Goal: Communication & Community: Ask a question

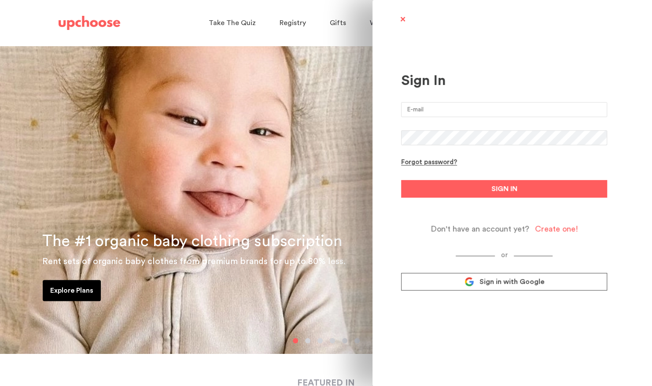
click at [422, 114] on input "email" at bounding box center [504, 109] width 206 height 15
type input "lcfuller@gmail.com"
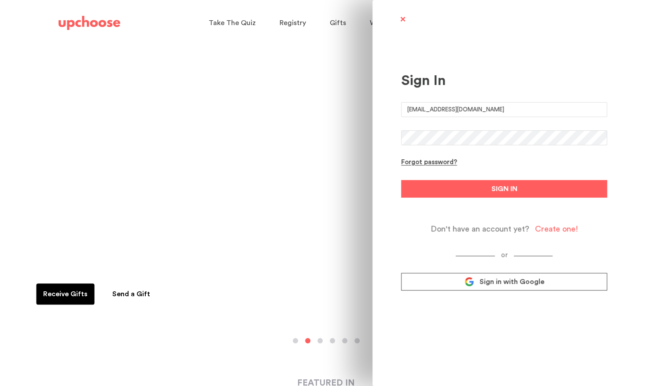
click at [401, 180] on button "SIGN IN" at bounding box center [504, 189] width 206 height 18
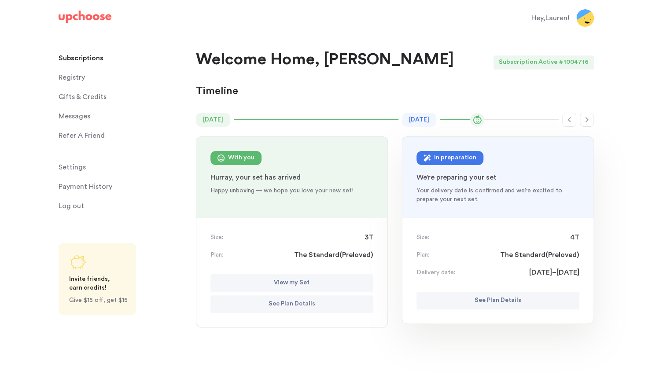
click at [503, 300] on p "See Plan Details" at bounding box center [498, 301] width 47 height 11
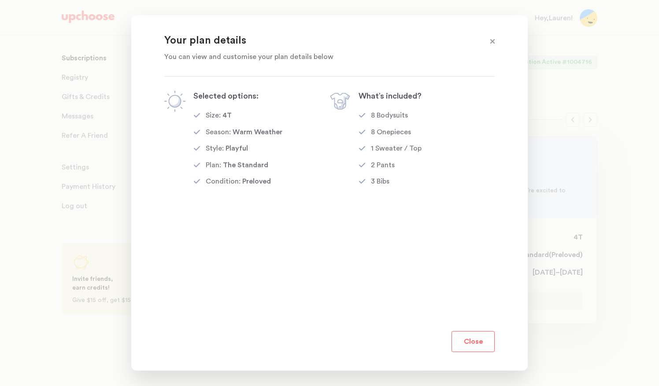
click at [473, 342] on button "Close" at bounding box center [472, 341] width 43 height 21
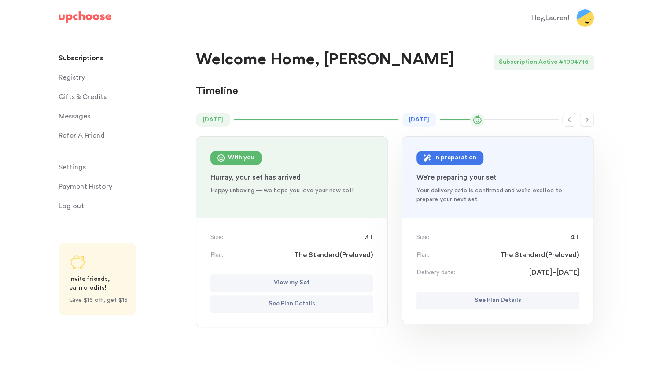
click at [75, 115] on span "Messages" at bounding box center [75, 116] width 32 height 18
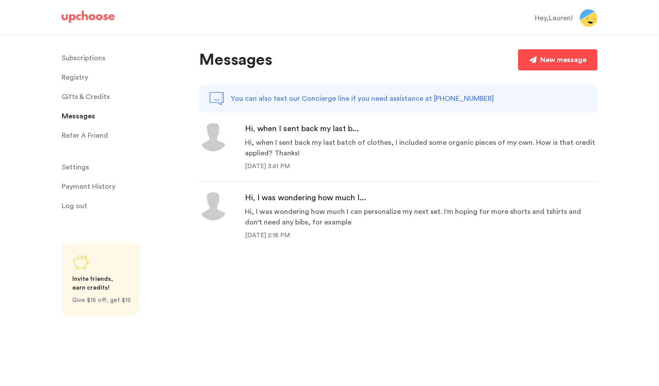
click at [549, 63] on div "New message" at bounding box center [563, 60] width 46 height 11
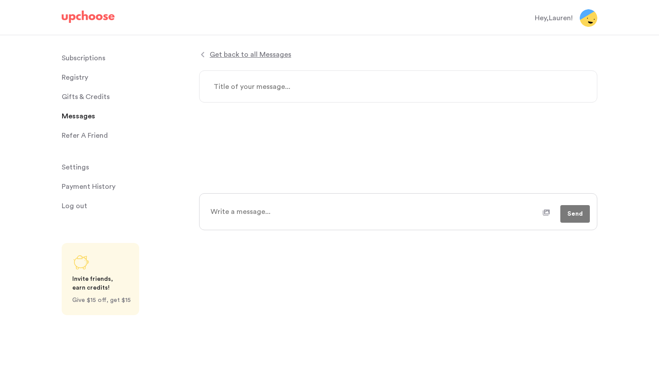
click at [230, 85] on textarea at bounding box center [398, 86] width 398 height 32
type textarea "x"
type textarea "N"
type textarea "x"
type textarea "Ne"
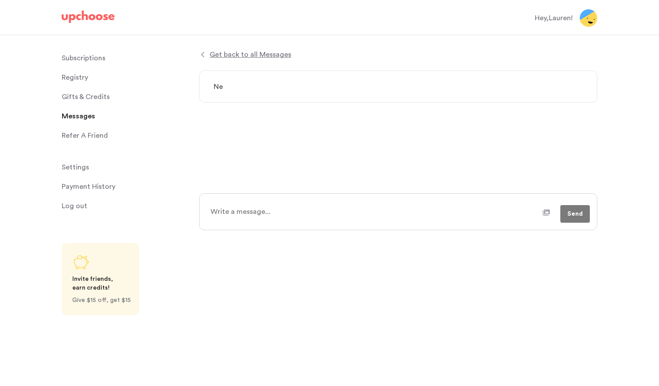
type textarea "x"
type textarea "Nex"
type textarea "x"
type textarea "Next"
type textarea "x"
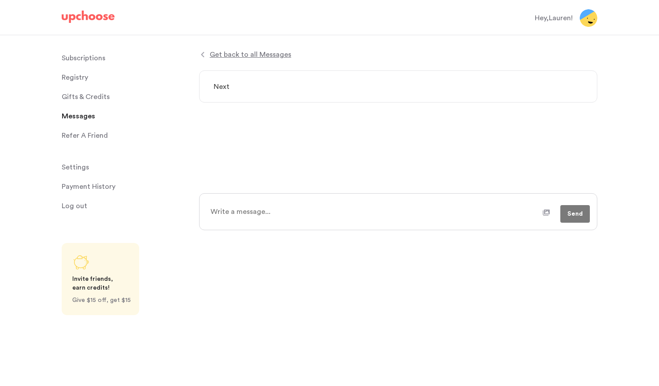
type textarea "Next"
type textarea "x"
type textarea "Next p"
type textarea "x"
type textarea "Next pa"
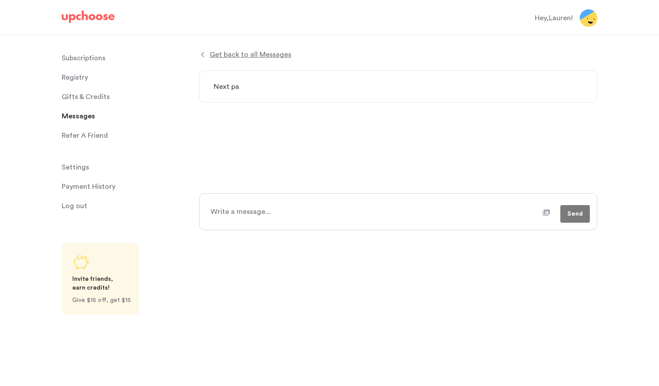
type textarea "x"
type textarea "Next pac"
type textarea "x"
type textarea "Next pack"
type textarea "x"
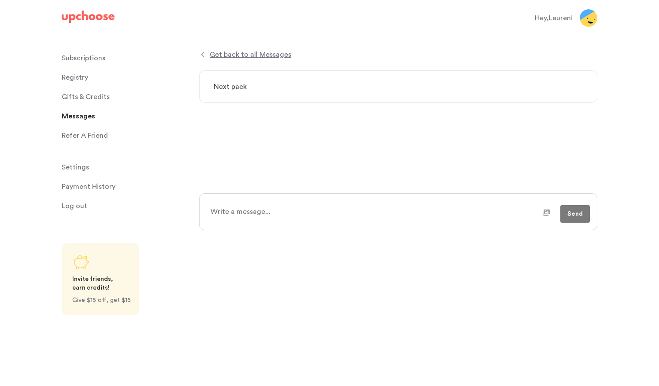
type textarea "Next packa"
type textarea "x"
type textarea "Next packag"
type textarea "x"
type textarea "Next package"
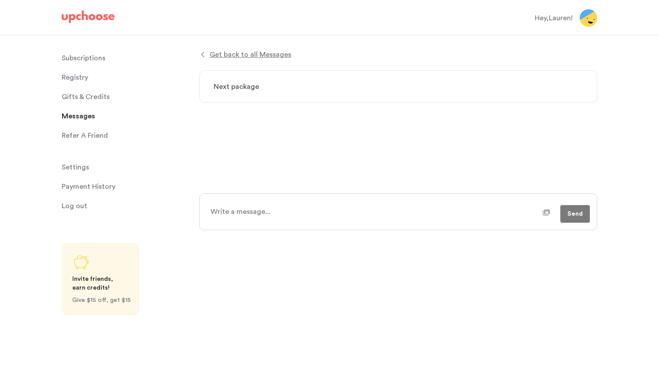
click at [225, 215] on textarea at bounding box center [374, 212] width 338 height 22
type textarea "x"
type textarea "H"
type textarea "x"
type textarea "Hi"
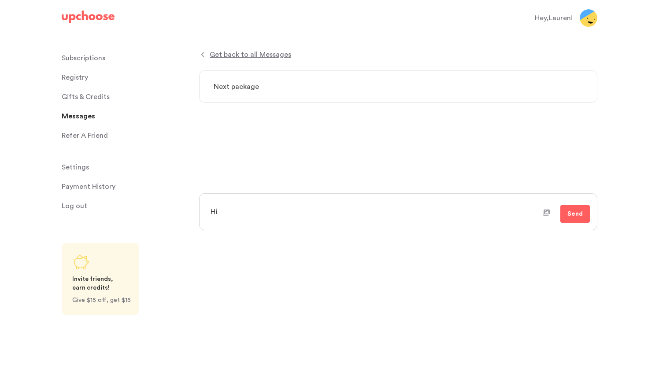
type textarea "x"
type textarea "Hi,"
type textarea "x"
type textarea "Hi,"
type textarea "x"
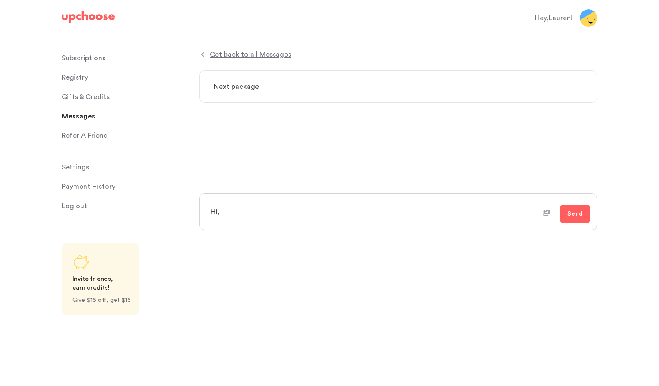
type textarea "Hi, m"
type textarea "x"
type textarea "Hi, my"
type textarea "x"
type textarea "Hi, my"
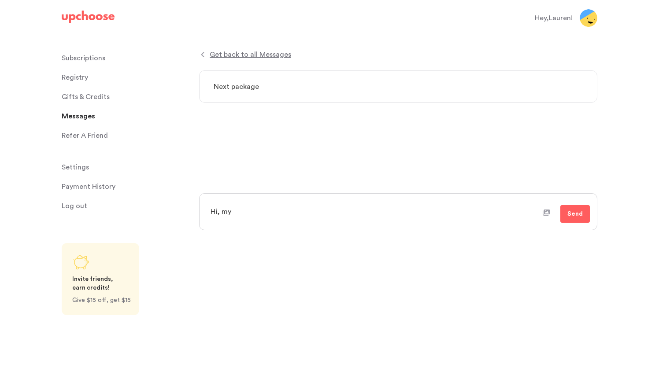
type textarea "x"
type textarea "Hi, my n"
type textarea "x"
type textarea "Hi, my ne"
type textarea "x"
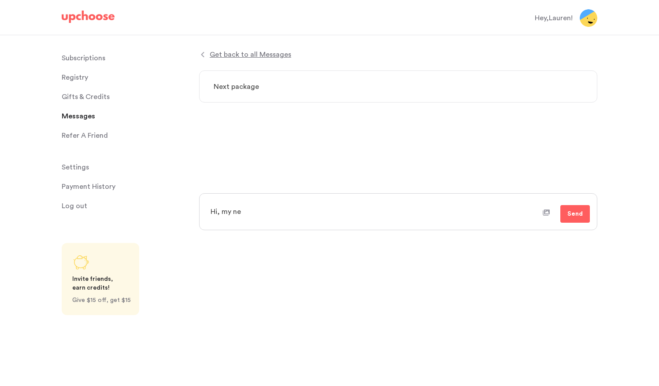
type textarea "Hi, my nex"
type textarea "x"
type textarea "Hi, my next"
type textarea "x"
type textarea "Hi, my next"
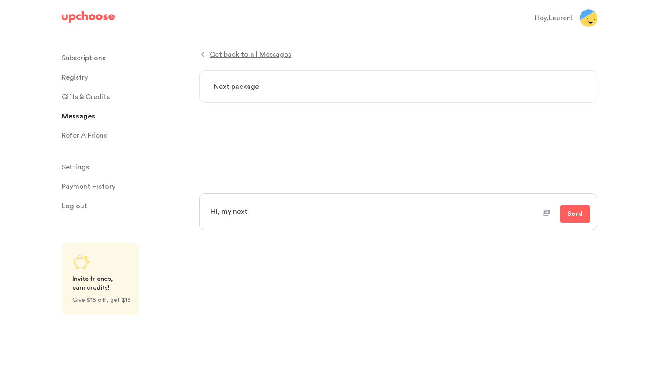
type textarea "x"
type textarea "Hi, my next s"
type textarea "x"
type textarea "Hi, my next se"
type textarea "x"
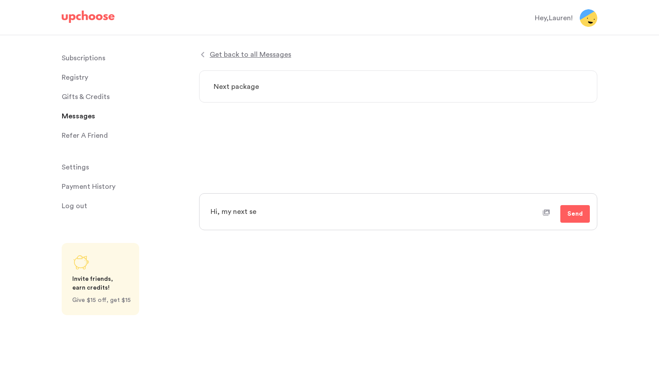
type textarea "Hi, my next set"
type textarea "x"
type textarea "Hi, my next set"
type textarea "x"
type textarea "Hi, my next set w"
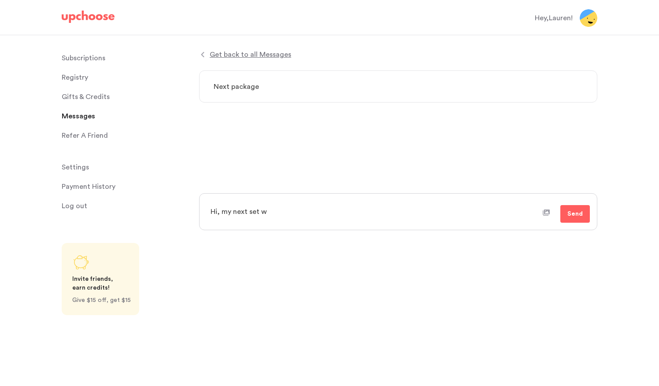
type textarea "x"
type textarea "Hi, my next set wa"
type textarea "x"
type textarea "Hi, my next set was"
type textarea "x"
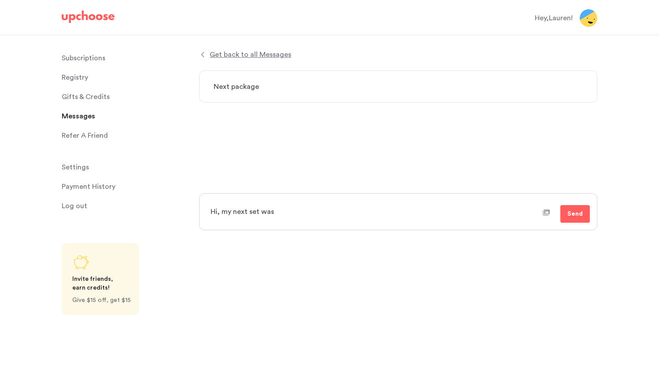
type textarea "Hi, my next set was"
type textarea "x"
type textarea "Hi, my next set was s"
type textarea "x"
type textarea "Hi, my next set was su"
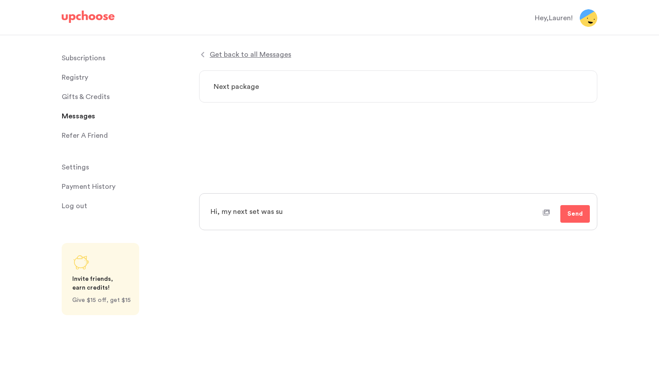
type textarea "x"
type textarea "Hi, my next set was sup"
type textarea "x"
type textarea "Hi, my next set was supp"
type textarea "x"
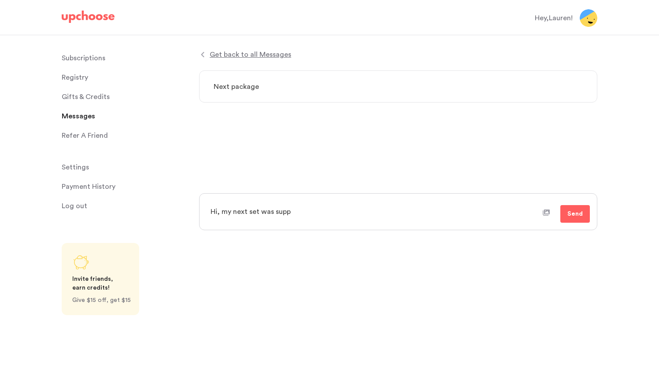
type textarea "Hi, my next set was suppo"
type textarea "x"
type textarea "Hi, my next set was suppos"
type textarea "x"
type textarea "Hi, my next set was suppose"
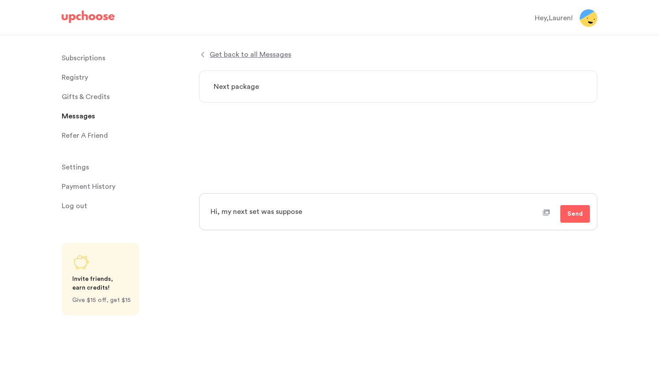
type textarea "x"
type textarea "Hi, my next set was supposed"
type textarea "x"
type textarea "Hi, my next set was supposed"
type textarea "x"
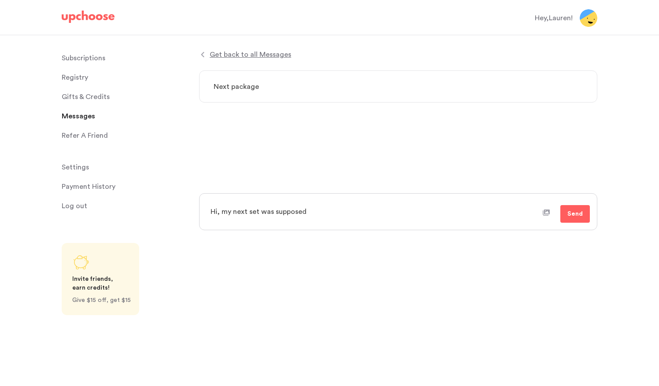
type textarea "Hi, my next set was supposed t"
type textarea "x"
type textarea "Hi, my next set was supposed to"
type textarea "x"
type textarea "Hi, my next set was supposed to"
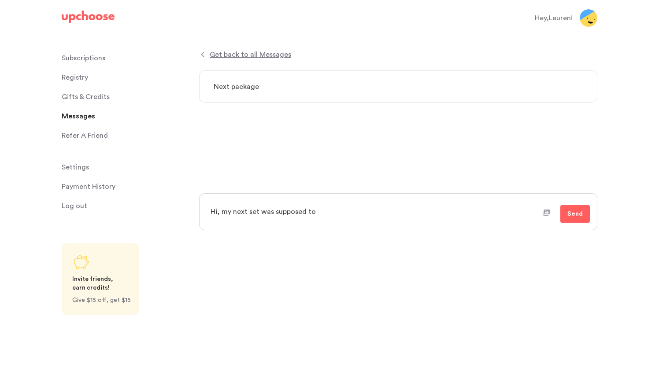
type textarea "x"
type textarea "Hi, my next set was supposed to a"
type textarea "x"
type textarea "Hi, my next set was supposed to ar"
type textarea "x"
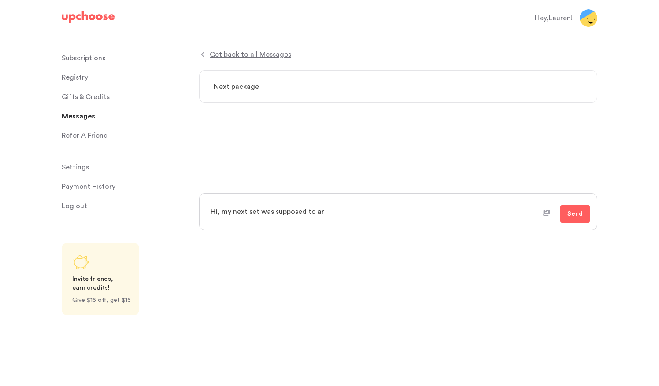
type textarea "Hi, my next set was supposed to arr"
type textarea "x"
type textarea "Hi, my next set was supposed to arri"
type textarea "x"
type textarea "Hi, my next set was supposed to arriv"
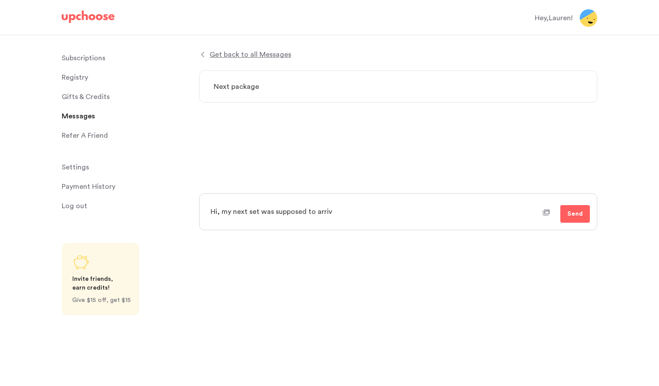
type textarea "x"
type textarea "Hi, my next set was supposed to arrive"
type textarea "x"
type textarea "Hi, my next set was supposed to arrive"
type textarea "x"
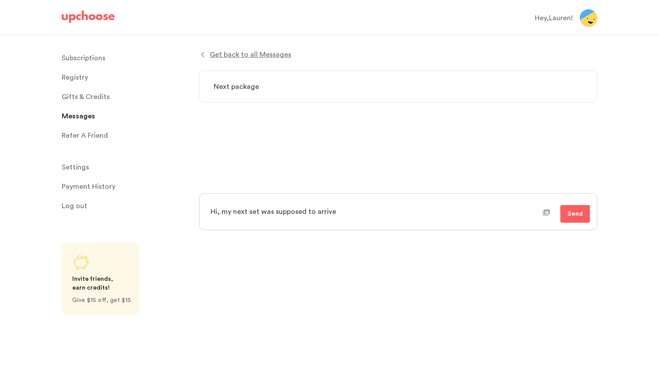
type textarea "Hi, my next set was supposed to arrive b"
type textarea "x"
type textarea "Hi, my next set was supposed to arrive by"
type textarea "x"
type textarea "Hi, my next set was supposed to arrive by"
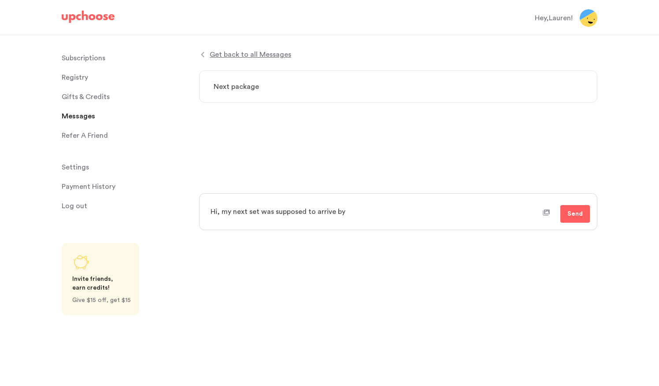
type textarea "x"
type textarea "Hi, my next set was supposed to arrive by A"
type textarea "x"
type textarea "Hi, my next set was supposed to arrive by Aug"
type textarea "x"
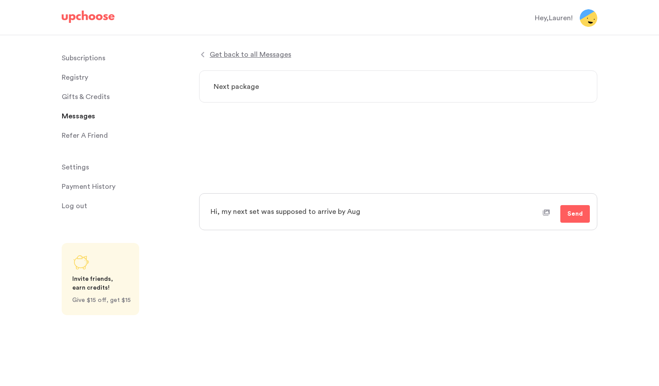
type textarea "Hi, my next set was supposed to arrive by Augu"
type textarea "x"
type textarea "Hi, my next set was supposed to arrive by Augus"
type textarea "x"
type textarea "Hi, my next set was supposed to arrive by August"
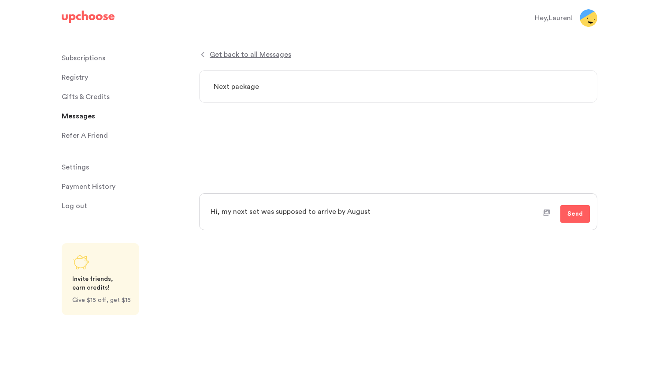
type textarea "x"
type textarea "Hi, my next set was supposed to arrive by August"
type textarea "x"
type textarea "Hi, my next set was supposed to arrive by August 2"
type textarea "x"
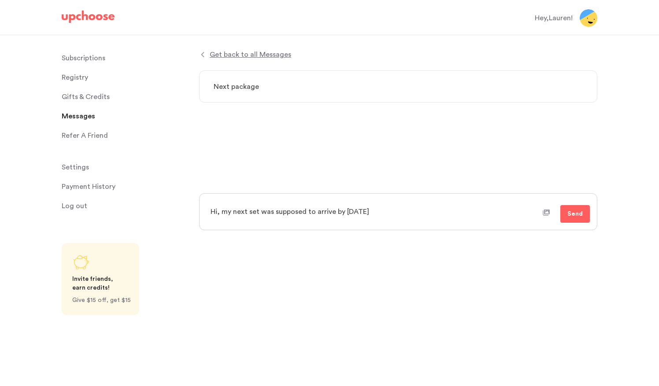
type textarea "Hi, my next set was supposed to arrive by August 24"
type textarea "x"
type textarea "Hi, my next set was supposed to arrive by August 24."
type textarea "x"
type textarea "Hi, my next set was supposed to arrive by August 24."
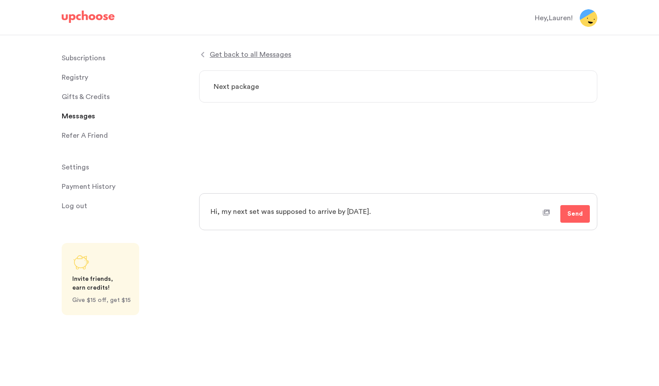
type textarea "x"
type textarea "Hi, my next set was supposed to arrive by August 24. C"
type textarea "x"
type textarea "Hi, my next set was supposed to arrive by August 24. Ca"
type textarea "x"
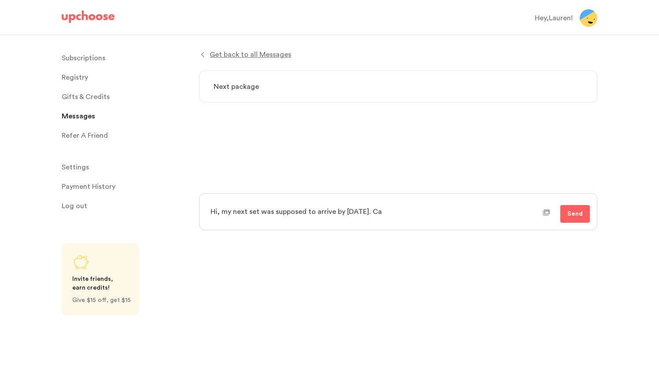
type textarea "Hi, my next set was supposed to arrive by August 24. Can"
type textarea "x"
type textarea "Hi, my next set was supposed to arrive by August 24. Can"
type textarea "x"
type textarea "Hi, my next set was supposed to arrive by August 24. Can y"
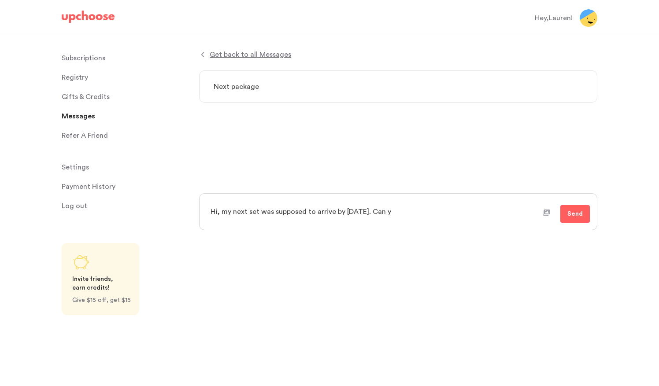
type textarea "x"
type textarea "Hi, my next set was supposed to arrive by August 24. Can yo"
type textarea "x"
type textarea "Hi, my next set was supposed to arrive by August 24. Can you"
type textarea "x"
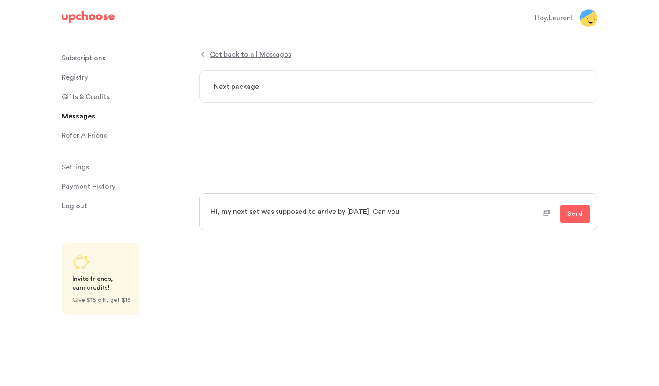
type textarea "Hi, my next set was supposed to arrive by August 24. Can you"
type textarea "x"
type textarea "Hi, my next set was supposed to arrive by August 24. Can you s"
type textarea "x"
type textarea "Hi, my next set was supposed to arrive by August 24. Can you sh"
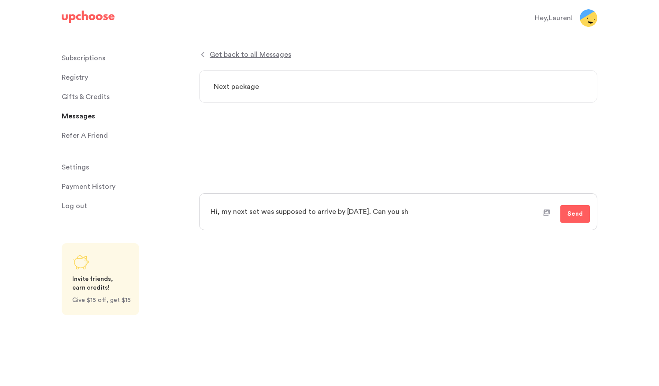
type textarea "x"
type textarea "Hi, my next set was supposed to arrive by August 24. Can you sha"
type textarea "x"
type textarea "Hi, my next set was supposed to arrive by August 24. Can you shar"
type textarea "x"
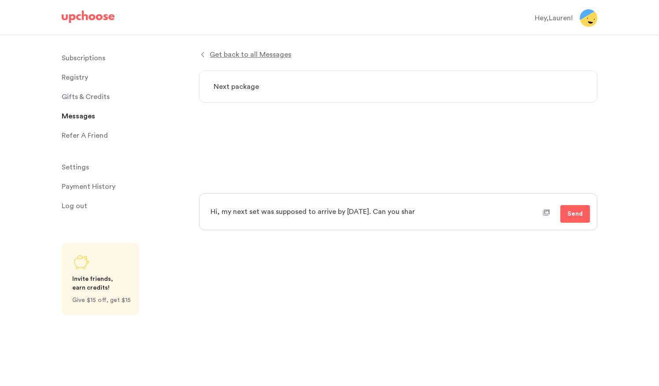
type textarea "Hi, my next set was supposed to arrive by August 24. Can you share"
type textarea "x"
type textarea "Hi, my next set was supposed to arrive by August 24. Can you share"
type textarea "x"
type textarea "Hi, my next set was supposed to arrive by August 24. Can you share a"
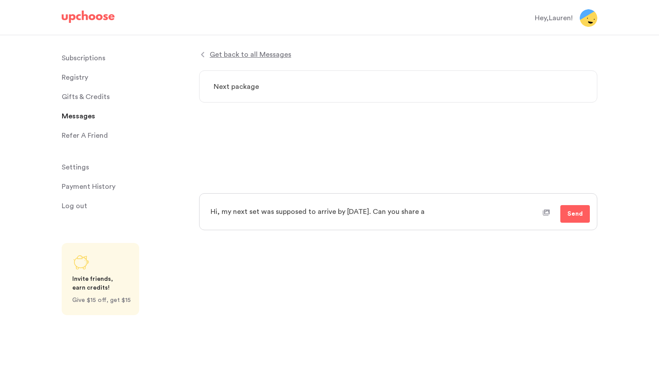
type textarea "x"
type textarea "Hi, my next set was supposed to arrive by August 24. Can you share an"
type textarea "x"
type textarea "Hi, my next set was supposed to arrive by August 24. Can you share an u"
type textarea "x"
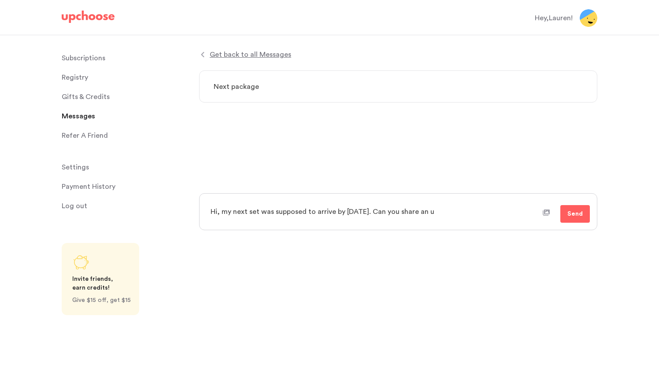
type textarea "Hi, my next set was supposed to arrive by August 24. Can you share an up"
type textarea "x"
type textarea "Hi, my next set was supposed to arrive by August 24. Can you share an upd"
type textarea "x"
type textarea "Hi, my next set was supposed to arrive by August 24. Can you share an upda"
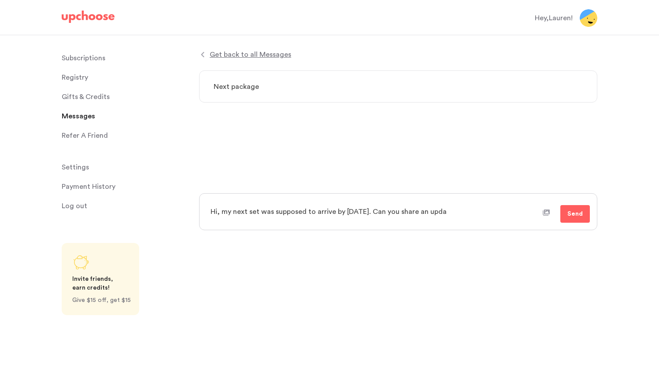
type textarea "x"
type textarea "Hi, my next set was supposed to arrive by August 24. Can you share an updat"
type textarea "x"
type textarea "Hi, my next set was supposed to arrive by August 24. Can you share an update"
type textarea "x"
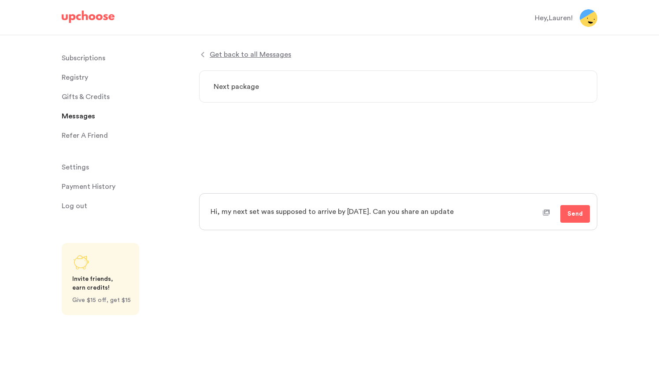
type textarea "Hi, my next set was supposed to arrive by August 24. Can you share an update"
type textarea "x"
type textarea "Hi, my next set was supposed to arrive by August 24. Can you share an update o"
type textarea "x"
type textarea "Hi, my next set was supposed to arrive by August 24. Can you share an update on"
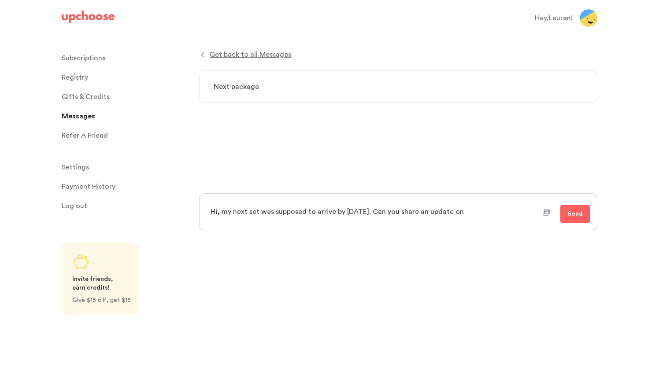
type textarea "x"
type textarea "Hi, my next set was supposed to arrive by August 24. Can you share an update on"
type textarea "x"
type textarea "Hi, my next set was supposed to arrive by August 24. Can you share an update on…"
type textarea "x"
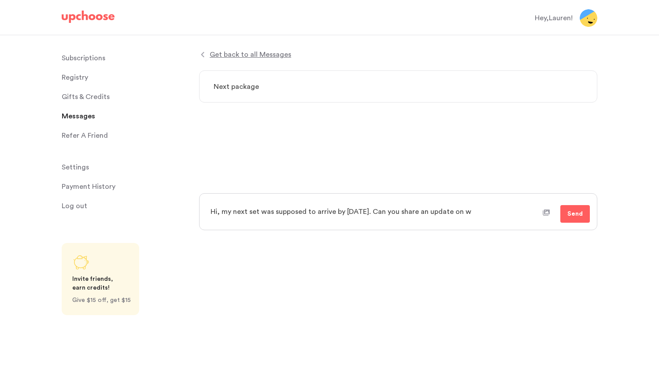
type textarea "Hi, my next set was supposed to arrive by August 24. Can you share an update on…"
type textarea "x"
type textarea "Hi, my next set was supposed to arrive by August 24. Can you share an update on…"
type textarea "x"
type textarea "Hi, my next set was supposed to arrive by August 24. Can you share an update on…"
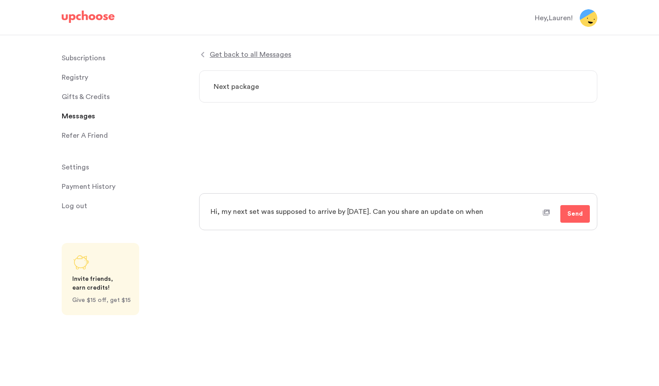
type textarea "x"
type textarea "Hi, my next set was supposed to arrive by August 24. Can you share an update on…"
type textarea "x"
type textarea "Hi, my next set was supposed to arrive by August 24. Can you share an update on…"
type textarea "x"
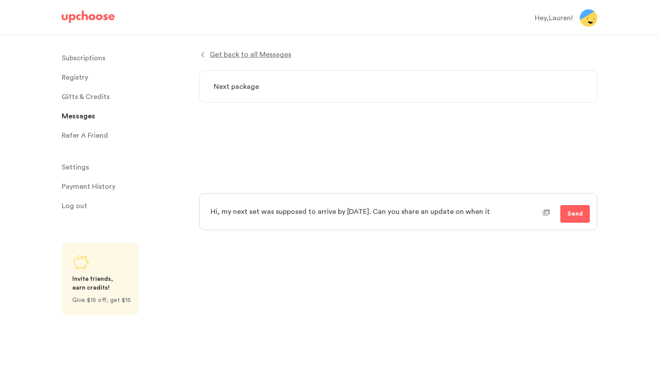
type textarea "Hi, my next set was supposed to arrive by August 24. Can you share an update on…"
type textarea "x"
type textarea "Hi, my next set was supposed to arrive by August 24. Can you share an update on…"
type textarea "x"
type textarea "Hi, my next set was supposed to arrive by August 24. Can you share an update on…"
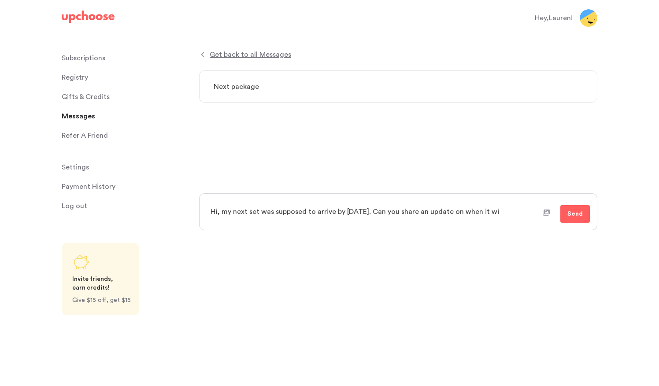
type textarea "x"
type textarea "Hi, my next set was supposed to arrive by August 24. Can you share an update on…"
click at [573, 222] on span "Send" at bounding box center [574, 224] width 15 height 11
